Goal: Information Seeking & Learning: Understand process/instructions

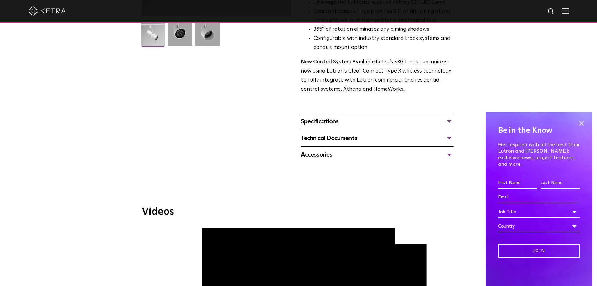
scroll to position [157, 0]
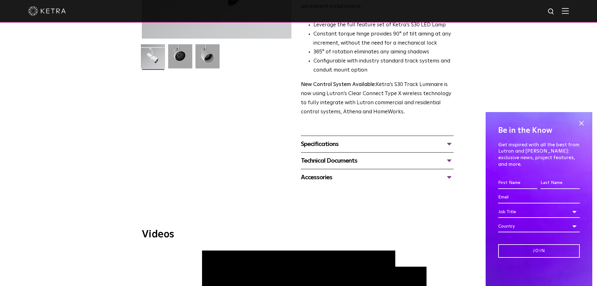
click at [328, 155] on div "Technical Documents" at bounding box center [377, 160] width 153 height 10
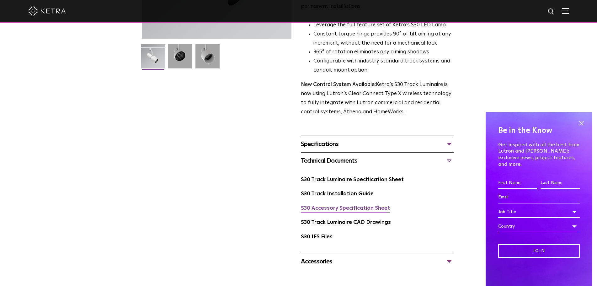
click at [361, 205] on link "S30 Accessory Specification Sheet" at bounding box center [345, 207] width 89 height 5
click at [320, 256] on div "Accessories" at bounding box center [377, 261] width 153 height 10
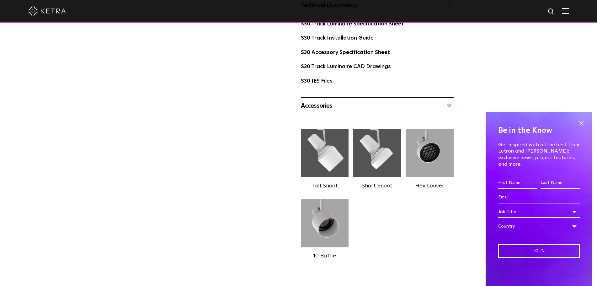
scroll to position [313, 0]
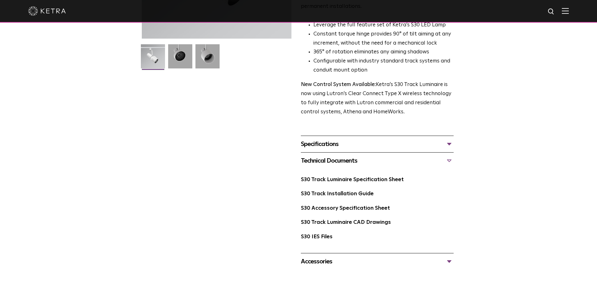
click at [323, 256] on div "Accessories" at bounding box center [377, 261] width 153 height 10
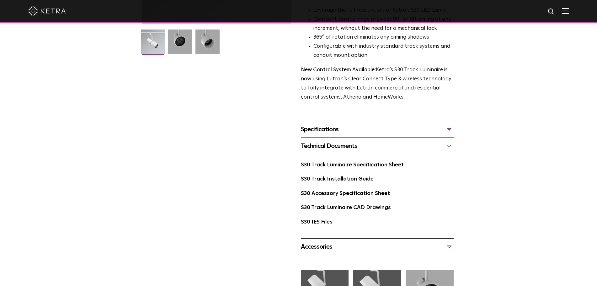
scroll to position [157, 0]
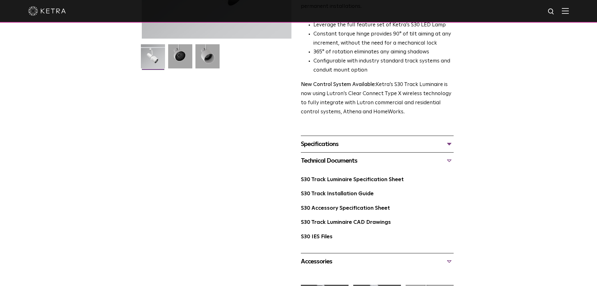
click at [348, 139] on div "Specifications" at bounding box center [377, 144] width 153 height 10
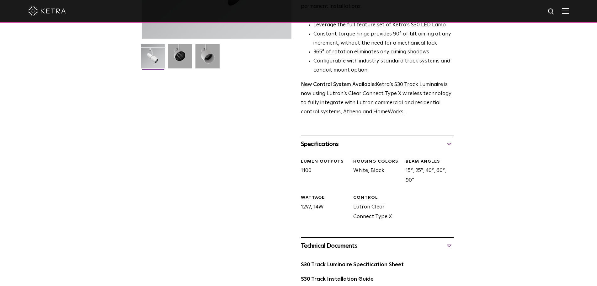
click at [183, 165] on div "S30 Track Luminaire Availability: Commercial & Residential The Track Luminaire …" at bounding box center [298, 198] width 313 height 618
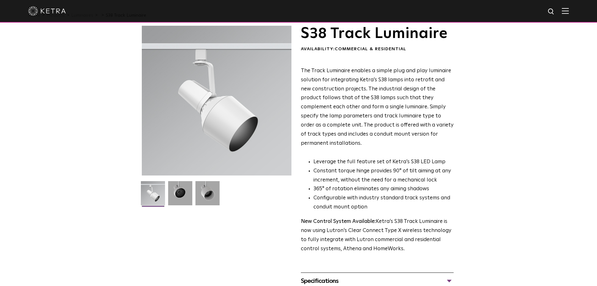
scroll to position [157, 0]
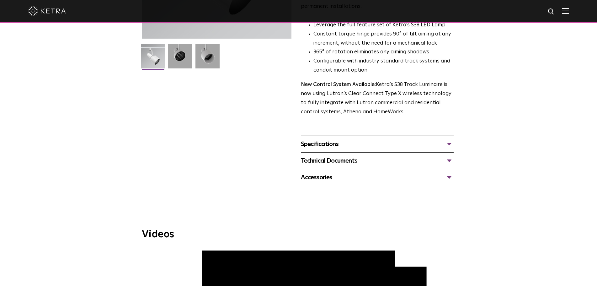
click at [429, 139] on div "Specifications" at bounding box center [377, 144] width 153 height 10
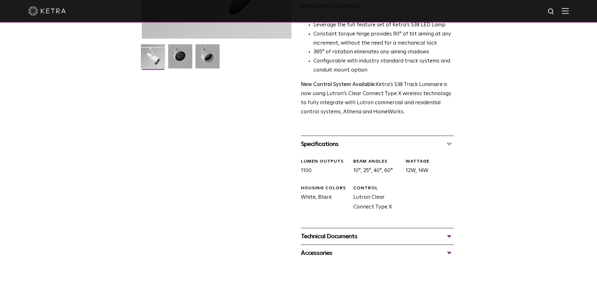
click at [429, 139] on div "Specifications" at bounding box center [377, 144] width 153 height 10
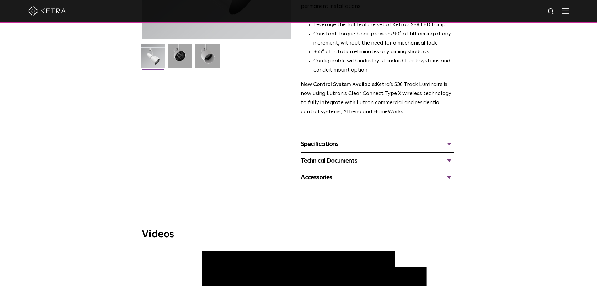
click at [328, 155] on div "Technical Documents" at bounding box center [377, 160] width 153 height 10
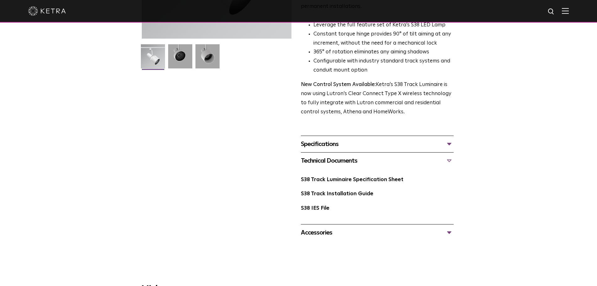
click at [345, 155] on div "Technical Documents" at bounding box center [377, 160] width 153 height 10
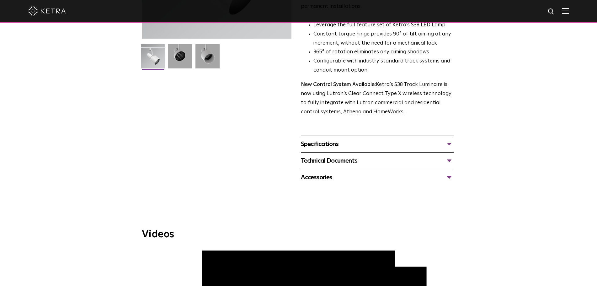
click at [345, 155] on div "Technical Documents" at bounding box center [377, 160] width 153 height 10
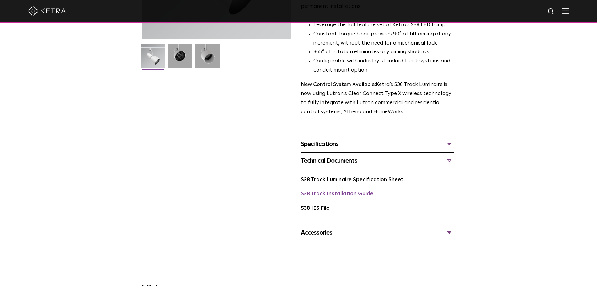
click at [353, 191] on link "S38 Track Installation Guide" at bounding box center [337, 193] width 72 height 5
